Goal: Information Seeking & Learning: Learn about a topic

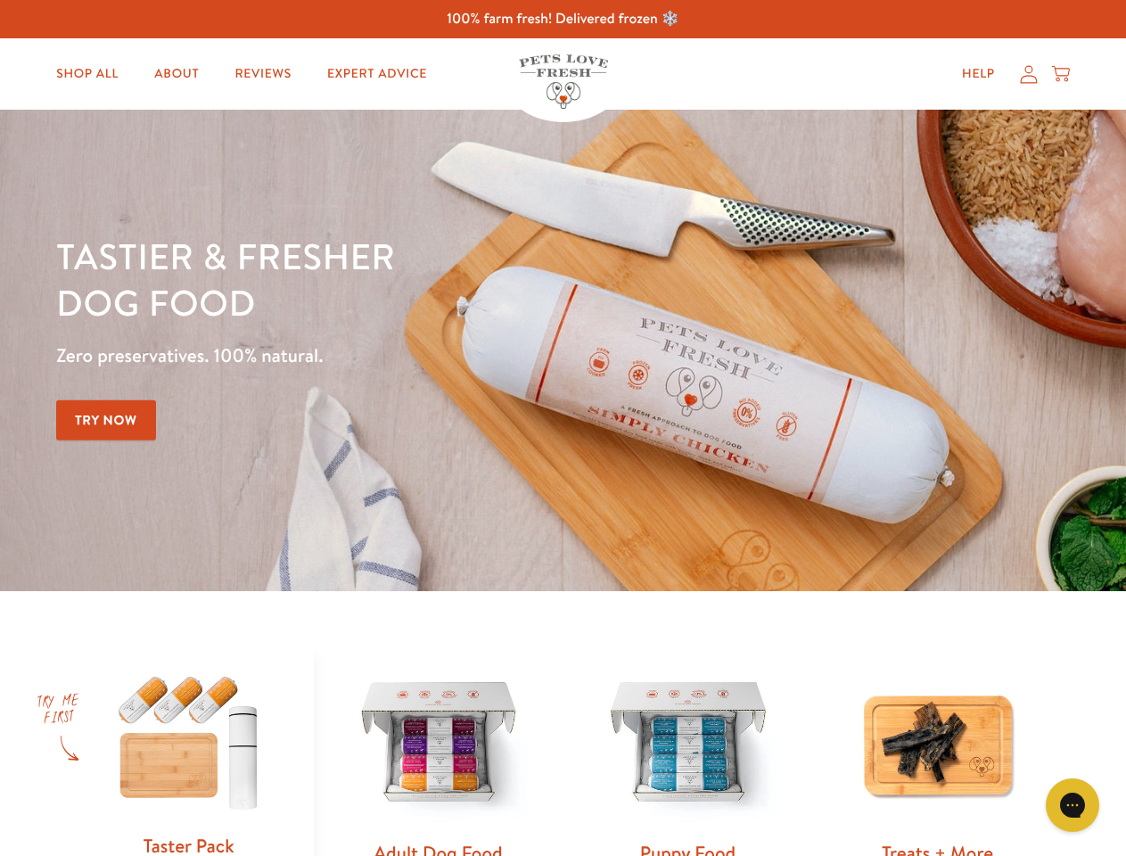
click at [563, 428] on div "Tastier & fresher dog food Zero preservatives. 100% natural. Try Now" at bounding box center [394, 350] width 676 height 235
click at [1073, 805] on icon "Open gorgias live chat" at bounding box center [1072, 804] width 17 height 17
